Goal: Transaction & Acquisition: Purchase product/service

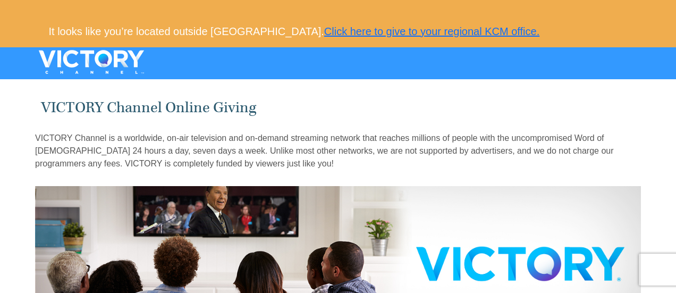
select select "CA"
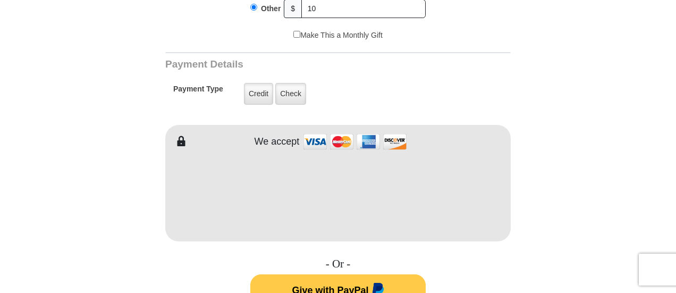
scroll to position [503, 0]
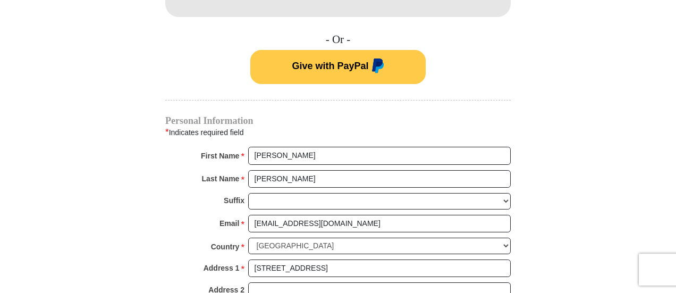
scroll to position [1016, 0]
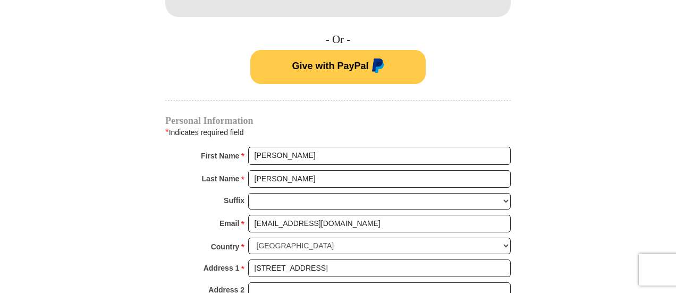
click at [675, 211] on body "It looks like you’re located outside [GEOGRAPHIC_DATA]. Click here to give to y…" at bounding box center [338, 197] width 676 height 1914
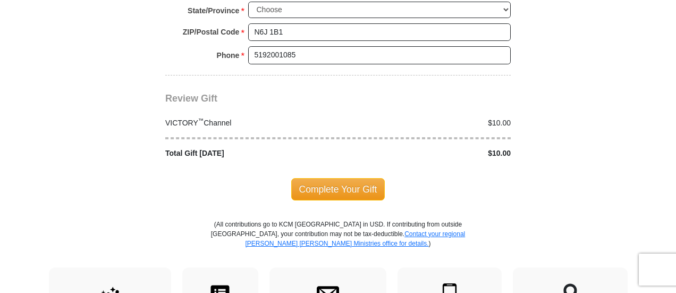
scroll to position [1088, 0]
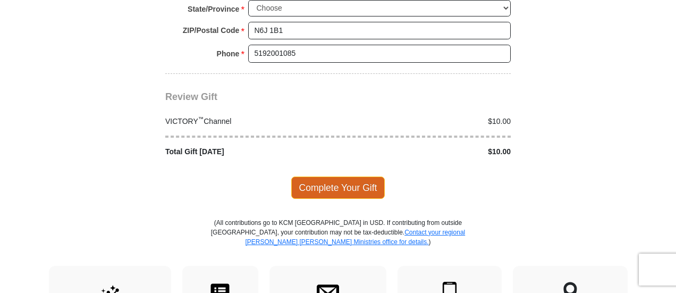
click at [335, 176] on span "Complete Your Gift" at bounding box center [338, 187] width 94 height 22
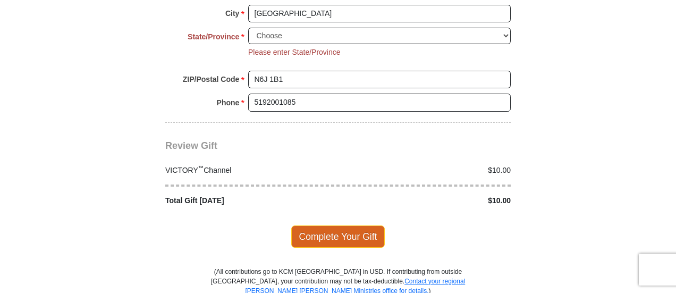
scroll to position [1060, 0]
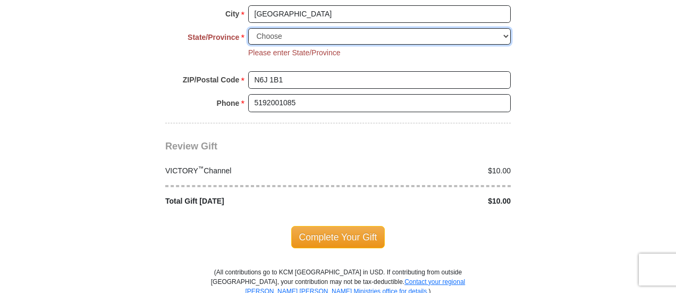
click at [505, 28] on select "Choose [GEOGRAPHIC_DATA] [GEOGRAPHIC_DATA] [GEOGRAPHIC_DATA] [GEOGRAPHIC_DATA] …" at bounding box center [379, 36] width 262 height 16
select select "ON"
click at [248, 28] on select "Choose [GEOGRAPHIC_DATA] [GEOGRAPHIC_DATA] [GEOGRAPHIC_DATA] [GEOGRAPHIC_DATA] …" at bounding box center [379, 36] width 262 height 16
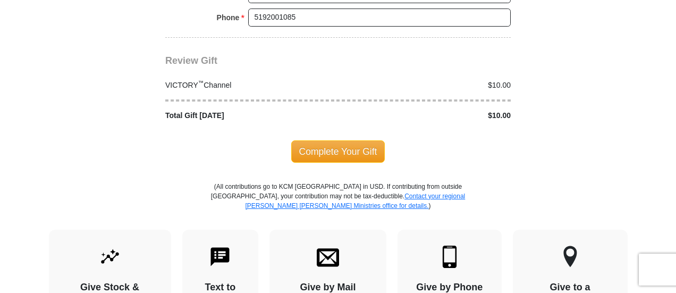
scroll to position [1157, 0]
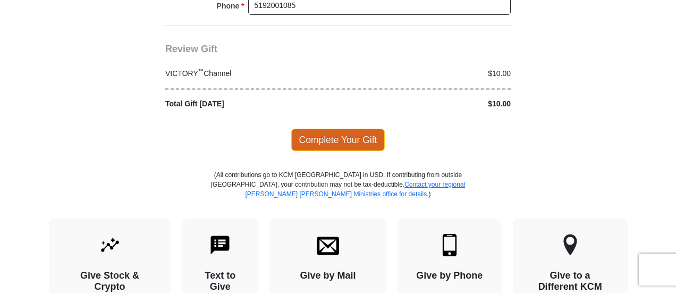
click at [338, 129] on span "Complete Your Gift" at bounding box center [338, 140] width 94 height 22
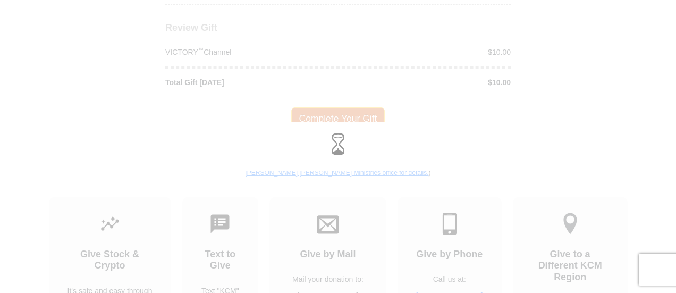
scroll to position [1136, 0]
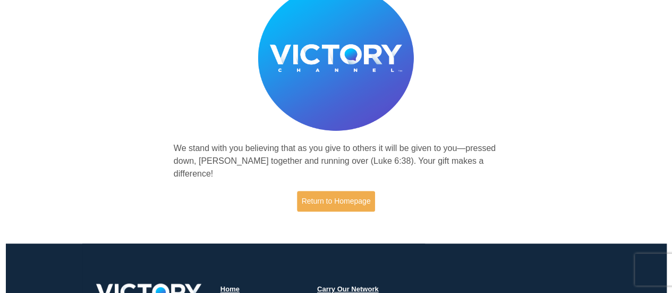
scroll to position [184, 0]
